Goal: Task Accomplishment & Management: Use online tool/utility

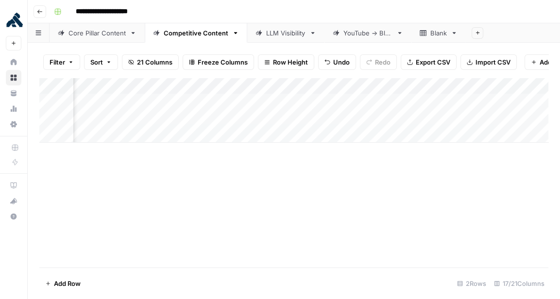
scroll to position [0, 818]
click at [343, 118] on div "Add Column" at bounding box center [293, 110] width 509 height 65
click at [282, 118] on div "Add Column" at bounding box center [293, 110] width 509 height 65
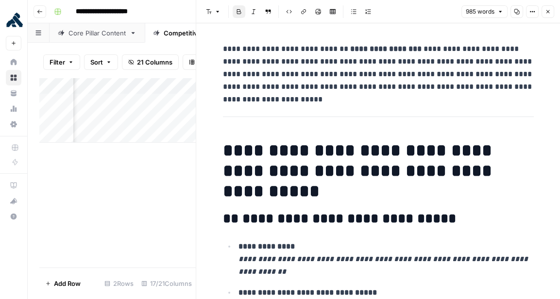
click at [548, 15] on button "Close" at bounding box center [547, 11] width 13 height 13
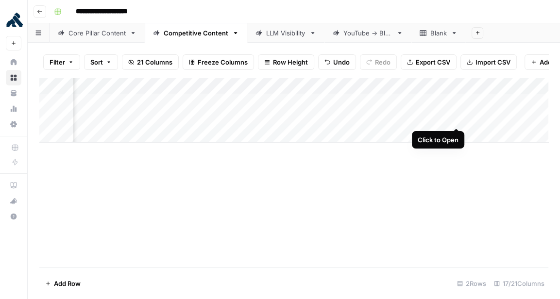
click at [458, 118] on div "Add Column" at bounding box center [293, 110] width 509 height 65
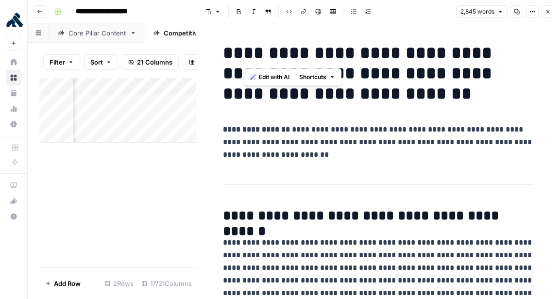
drag, startPoint x: 249, startPoint y: 46, endPoint x: 395, endPoint y: 68, distance: 147.9
click at [391, 67] on h1 "**********" at bounding box center [378, 73] width 311 height 61
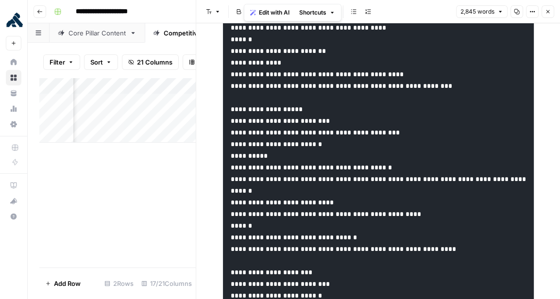
scroll to position [5069, 0]
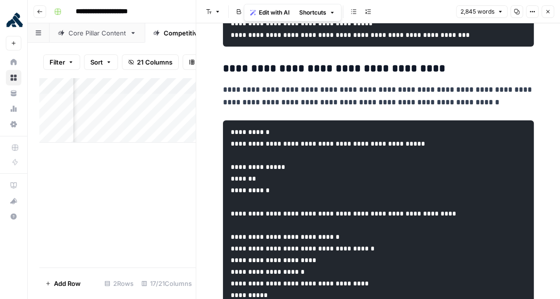
click at [133, 204] on div "Add Column" at bounding box center [117, 173] width 156 height 190
click at [548, 10] on icon "button" at bounding box center [548, 12] width 6 height 6
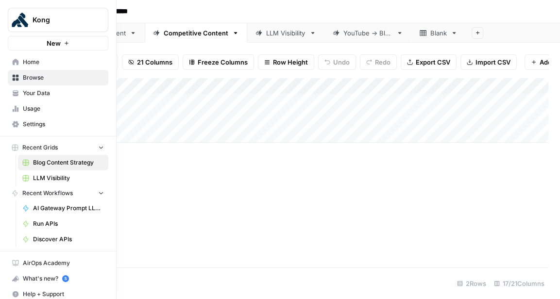
click at [65, 37] on button "New" at bounding box center [58, 43] width 101 height 15
